Goal: Feedback & Contribution: Contribute content

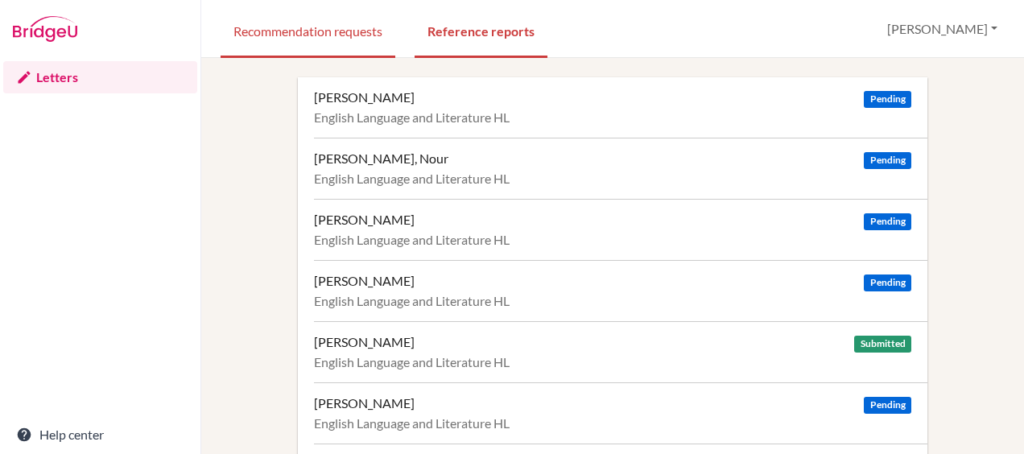
click at [343, 39] on link "Recommendation requests" at bounding box center [308, 30] width 175 height 56
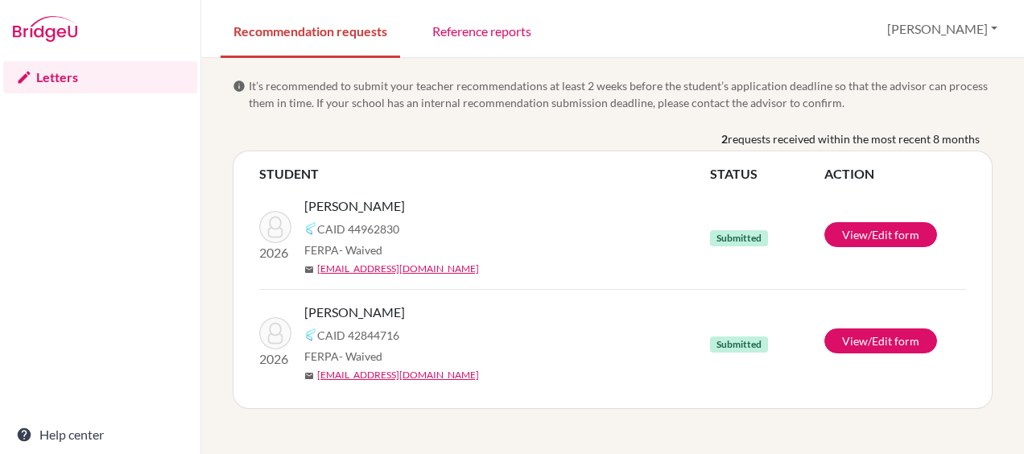
click at [473, 32] on link "Reference reports" at bounding box center [481, 30] width 125 height 56
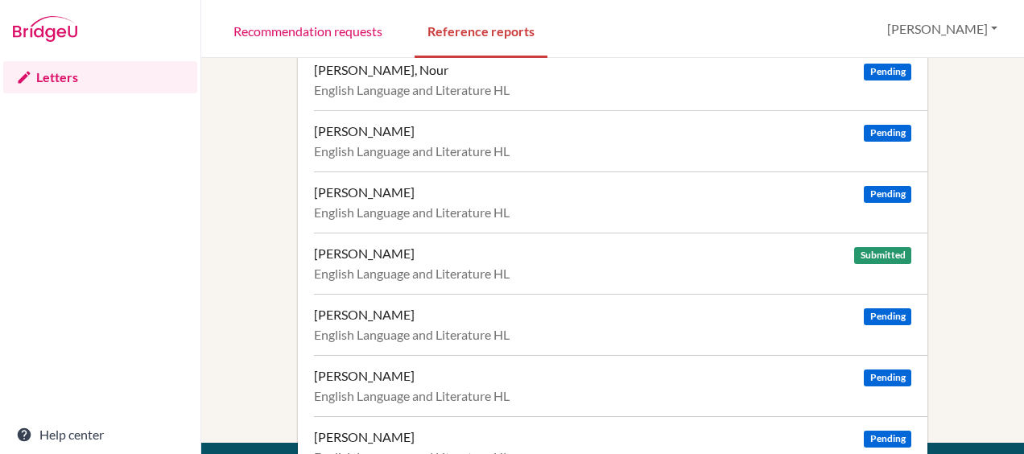
scroll to position [88, 0]
click at [392, 142] on div "[PERSON_NAME] Pending English Language and Literature HL" at bounding box center [620, 141] width 613 height 61
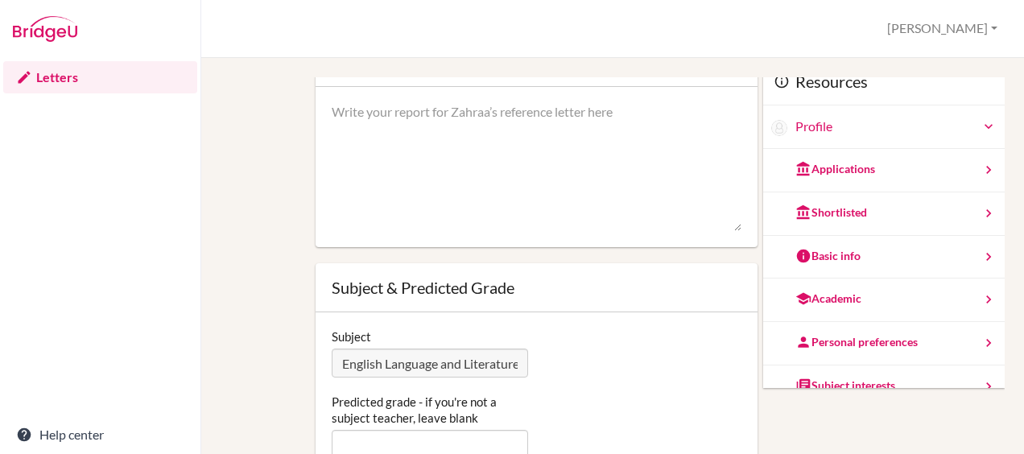
scroll to position [167, 0]
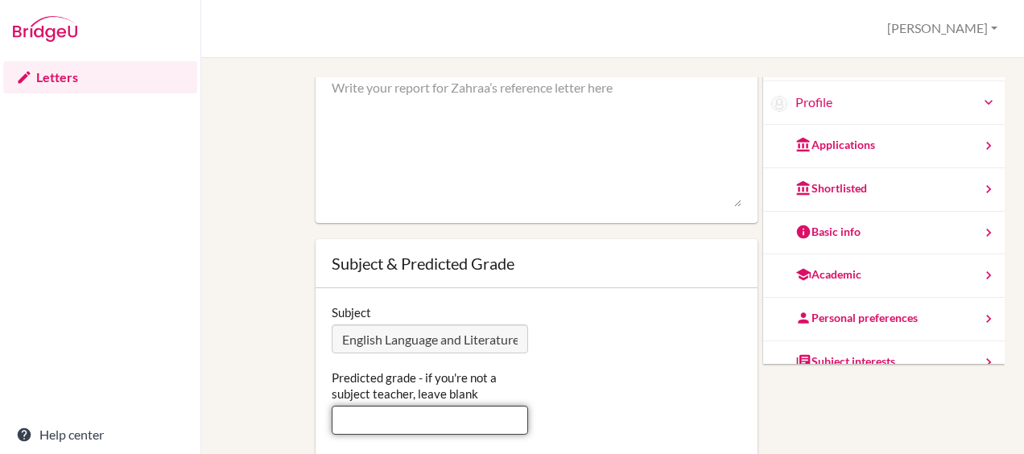
click at [486, 425] on input "Predicted grade - if you're not a subject teacher, leave blank" at bounding box center [430, 420] width 196 height 29
type input "6"
click at [604, 396] on div "Predicted grade - if you're not a subject teacher, leave blank 6" at bounding box center [537, 402] width 426 height 65
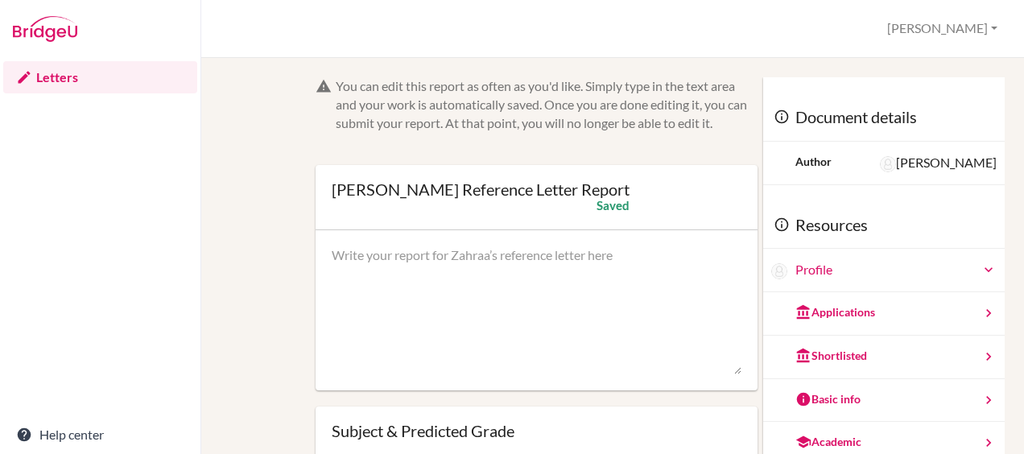
click at [438, 297] on textarea at bounding box center [537, 310] width 410 height 129
click at [422, 269] on textarea at bounding box center [537, 310] width 410 height 129
paste textarea "It is with great pleasure and deep respect that I write this reference for Zahr…"
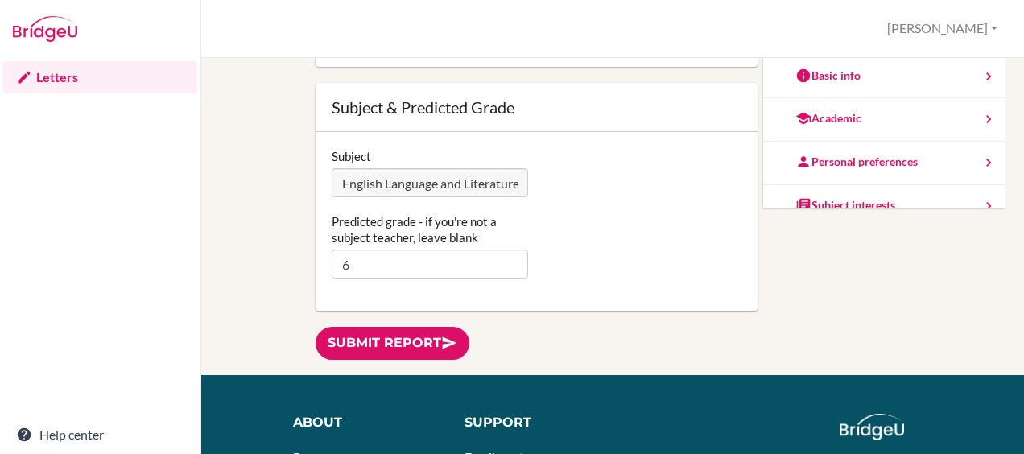
scroll to position [158, 0]
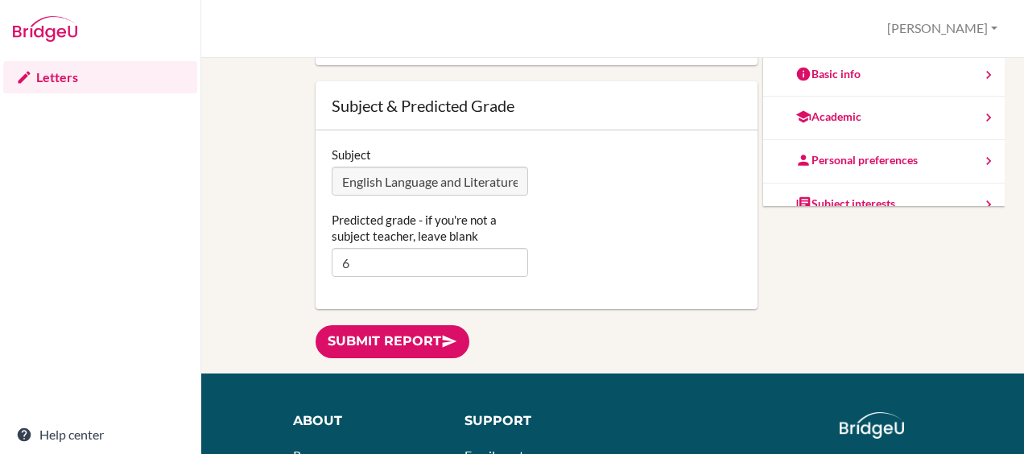
type textarea "It is with great pleasure and deep respect that I write this reference for Zahr…"
click at [414, 344] on link "Submit report" at bounding box center [393, 341] width 154 height 33
